Goal: Check status: Check status

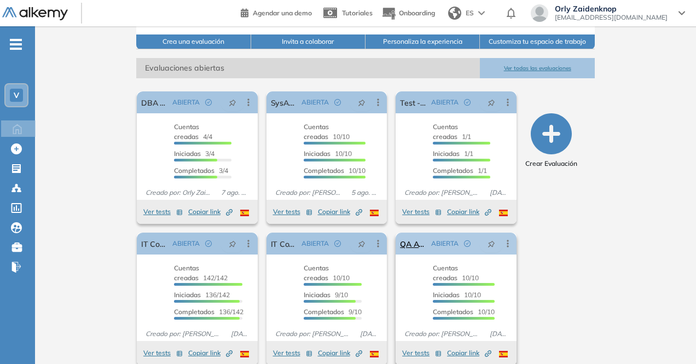
scroll to position [147, 0]
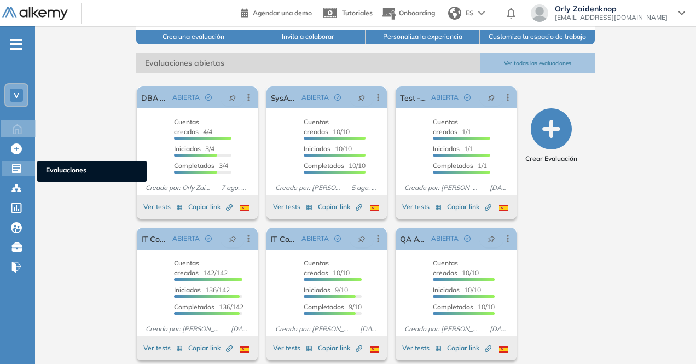
click at [14, 169] on icon at bounding box center [16, 168] width 9 height 9
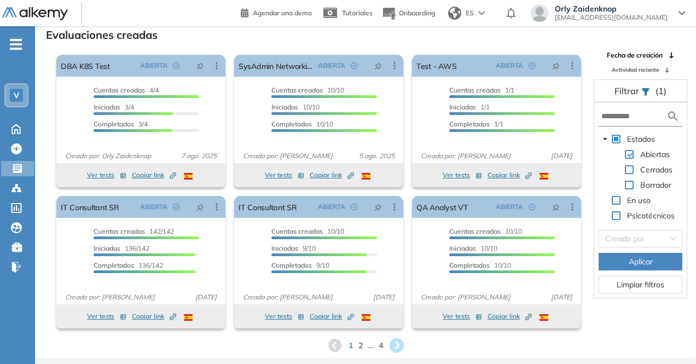
click at [394, 342] on icon at bounding box center [396, 345] width 15 height 15
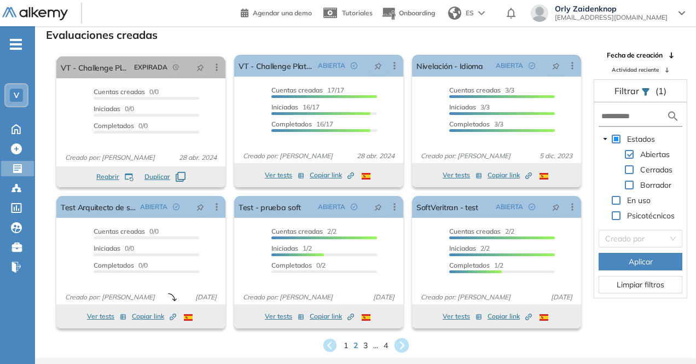
click at [400, 342] on icon at bounding box center [401, 345] width 18 height 18
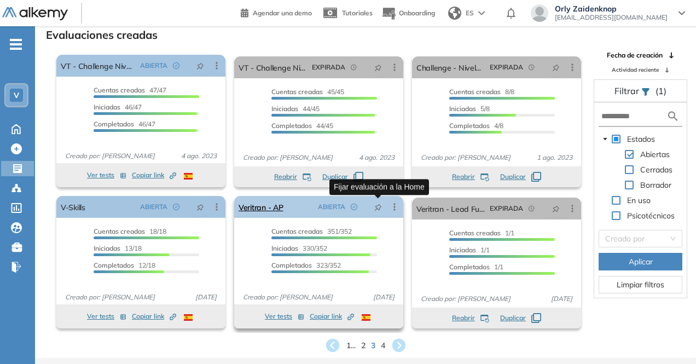
click at [377, 210] on icon "pushpin" at bounding box center [378, 208] width 8 height 8
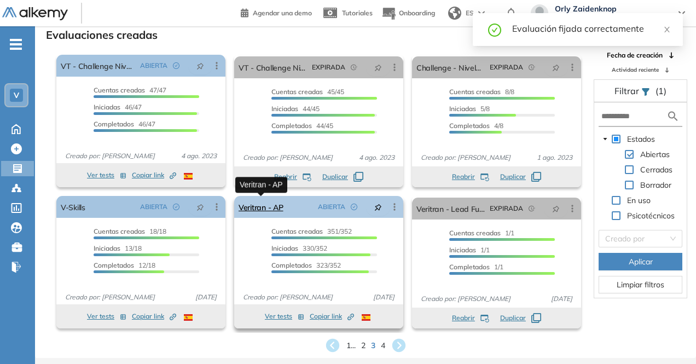
click at [258, 204] on link "Veritran - AP" at bounding box center [261, 207] width 45 height 22
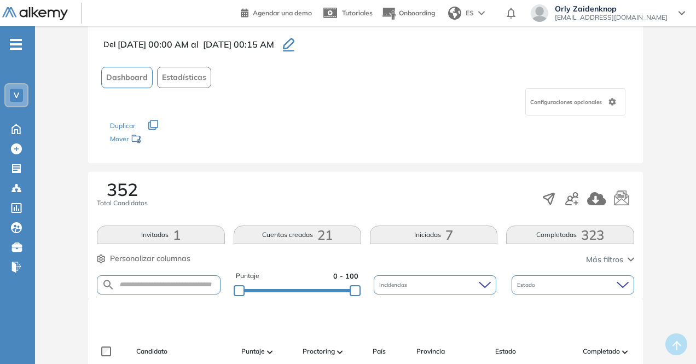
scroll to position [54, 0]
click at [564, 231] on button "Completadas 323" at bounding box center [569, 234] width 127 height 19
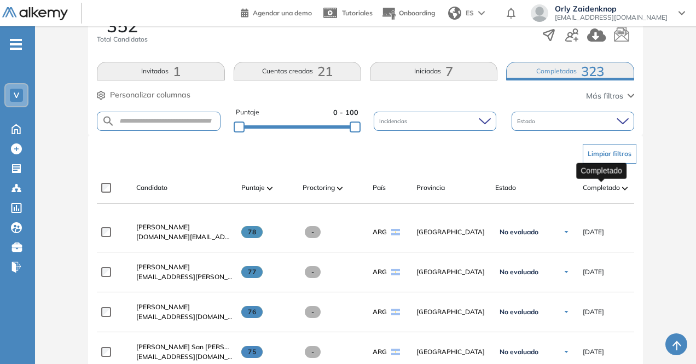
click at [604, 184] on span "Completado" at bounding box center [601, 188] width 37 height 10
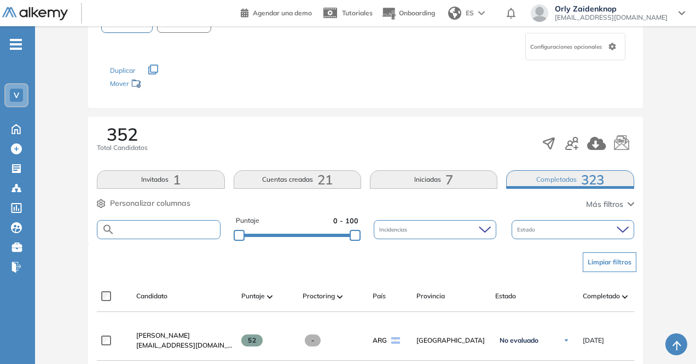
scroll to position [108, 0]
click at [135, 226] on input "text" at bounding box center [167, 230] width 104 height 8
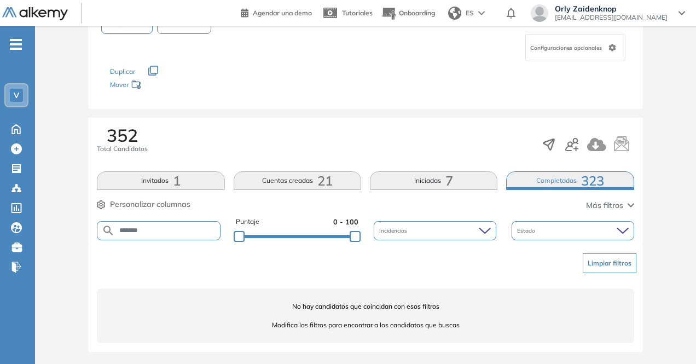
drag, startPoint x: 172, startPoint y: 226, endPoint x: 61, endPoint y: 229, distance: 110.5
click at [61, 229] on div "Evaluación : Veritran - AP Abierta Ver evaluación Cerrar evaluación Del [DATE] …" at bounding box center [365, 152] width 652 height 425
type input "******"
drag, startPoint x: 149, startPoint y: 231, endPoint x: 103, endPoint y: 223, distance: 46.0
click at [103, 225] on form "******" at bounding box center [158, 230] width 123 height 19
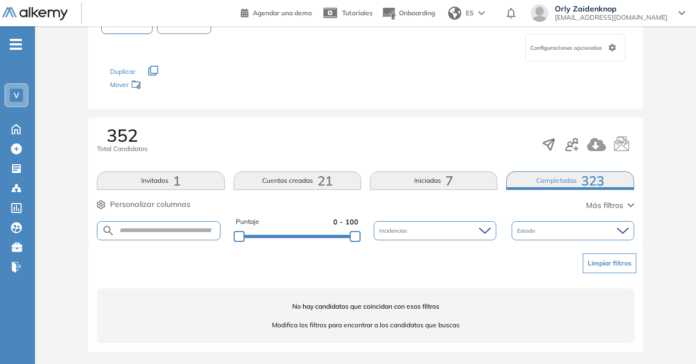
click at [617, 263] on button "Limpiar filtros" at bounding box center [610, 263] width 54 height 20
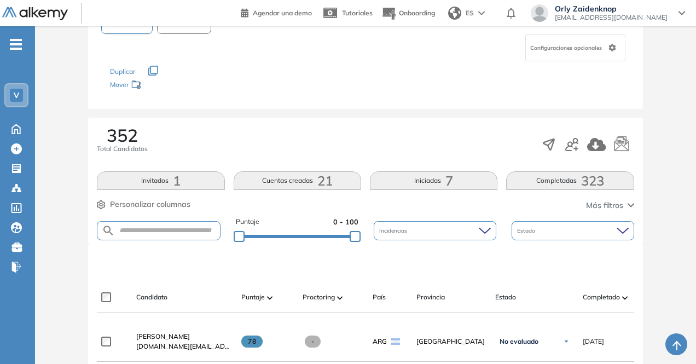
click at [574, 175] on button "Completadas 323" at bounding box center [569, 180] width 127 height 19
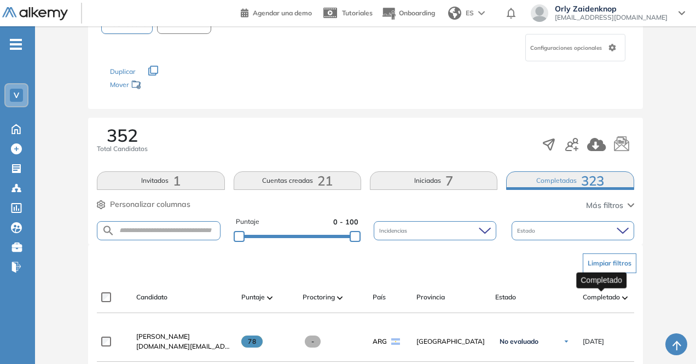
click at [611, 293] on span "Completado" at bounding box center [601, 297] width 37 height 10
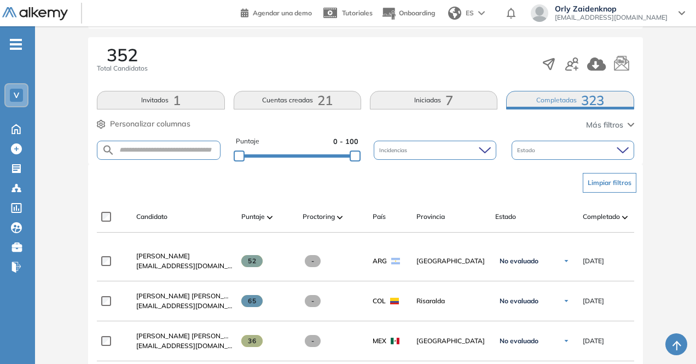
scroll to position [183, 0]
